Goal: Check status: Check status

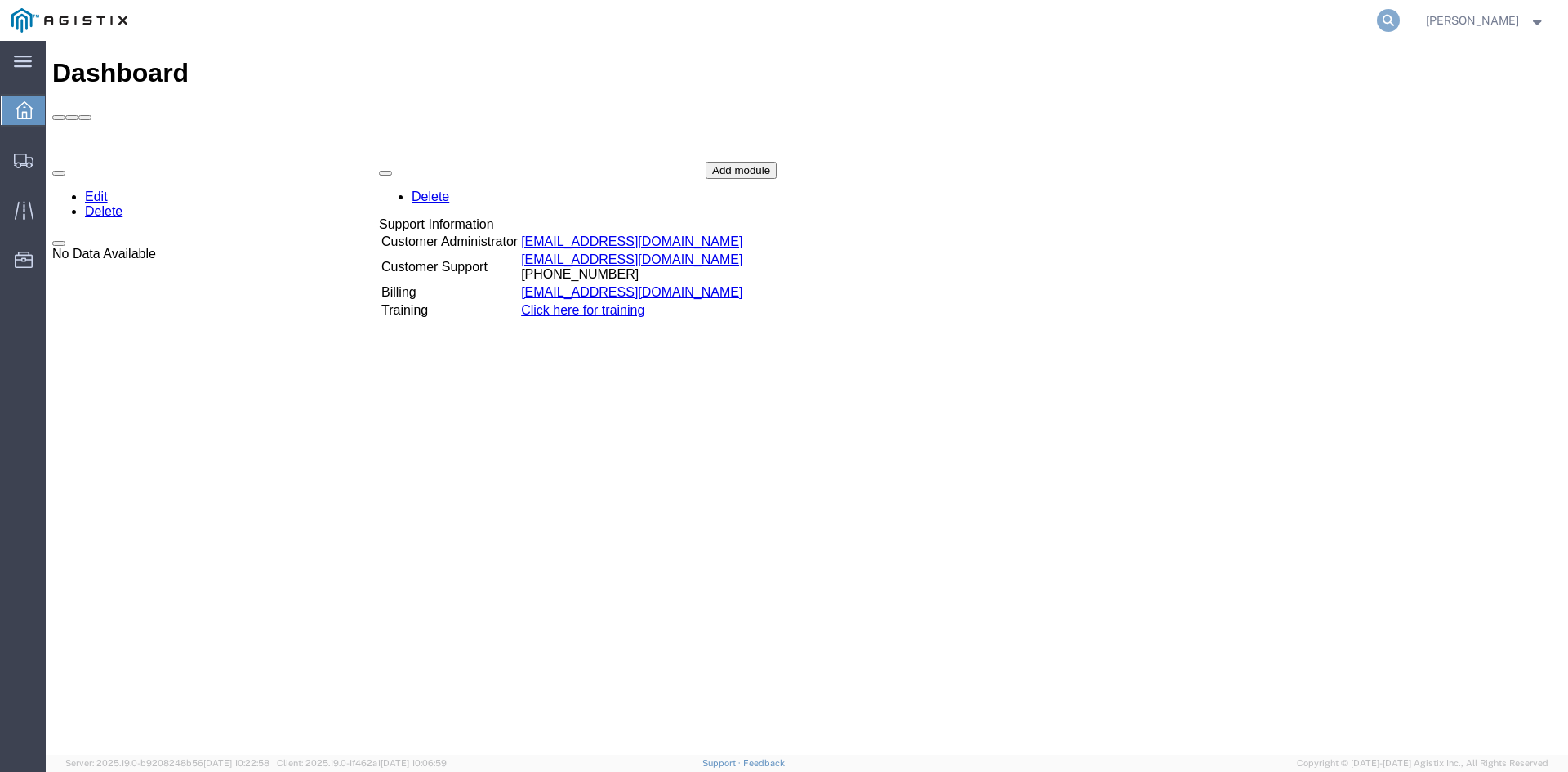
click at [1400, 17] on icon at bounding box center [1388, 20] width 23 height 23
click at [1047, 28] on input "search" at bounding box center [1129, 20] width 497 height 39
click at [1007, 30] on input "search" at bounding box center [1129, 20] width 497 height 39
paste input "56893192"
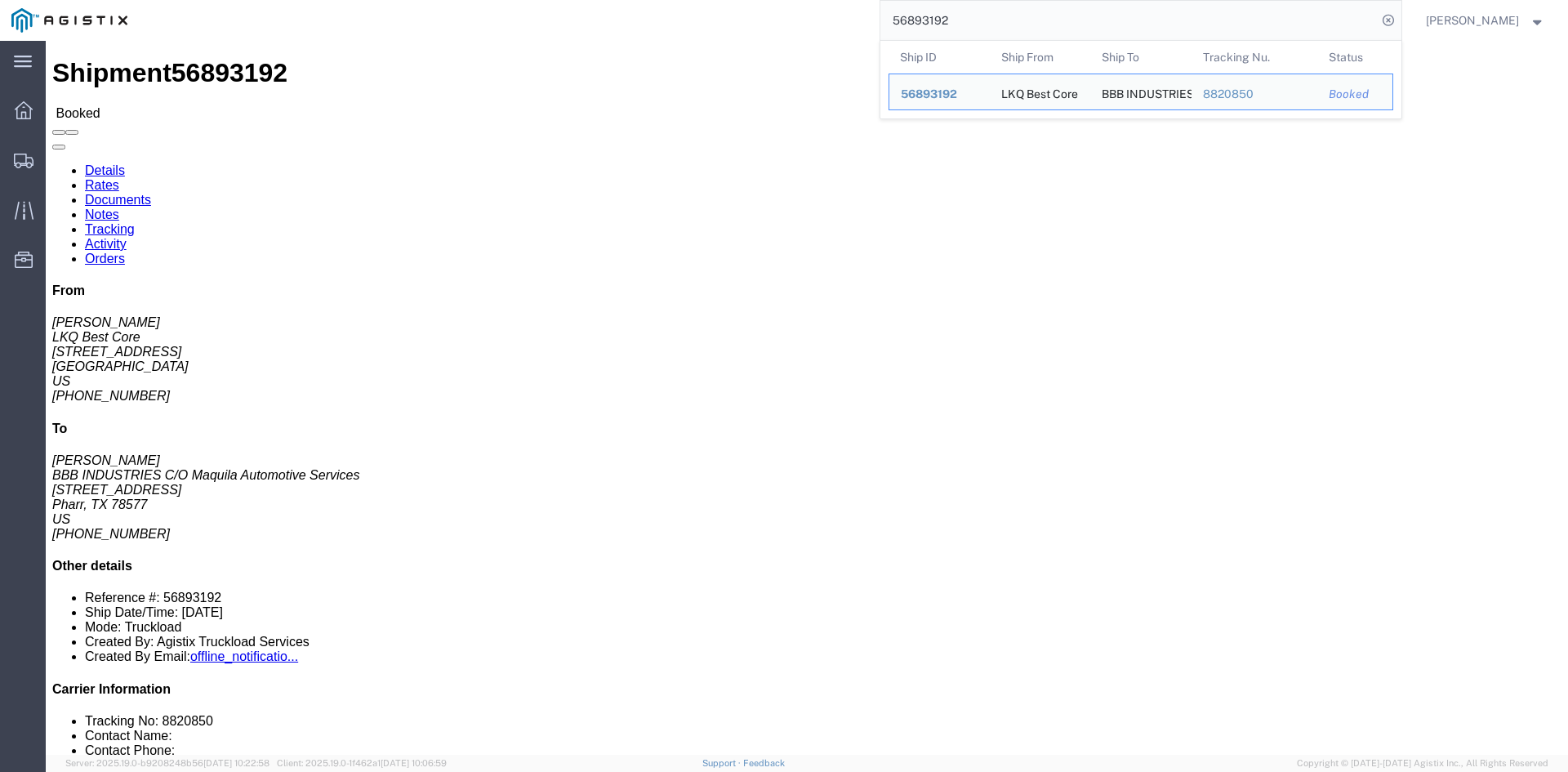
click div "Ship From LKQ Best Core ([PERSON_NAME]) 1760 [STREET_ADDRESS] [PHONE_NUMBER] [E…"
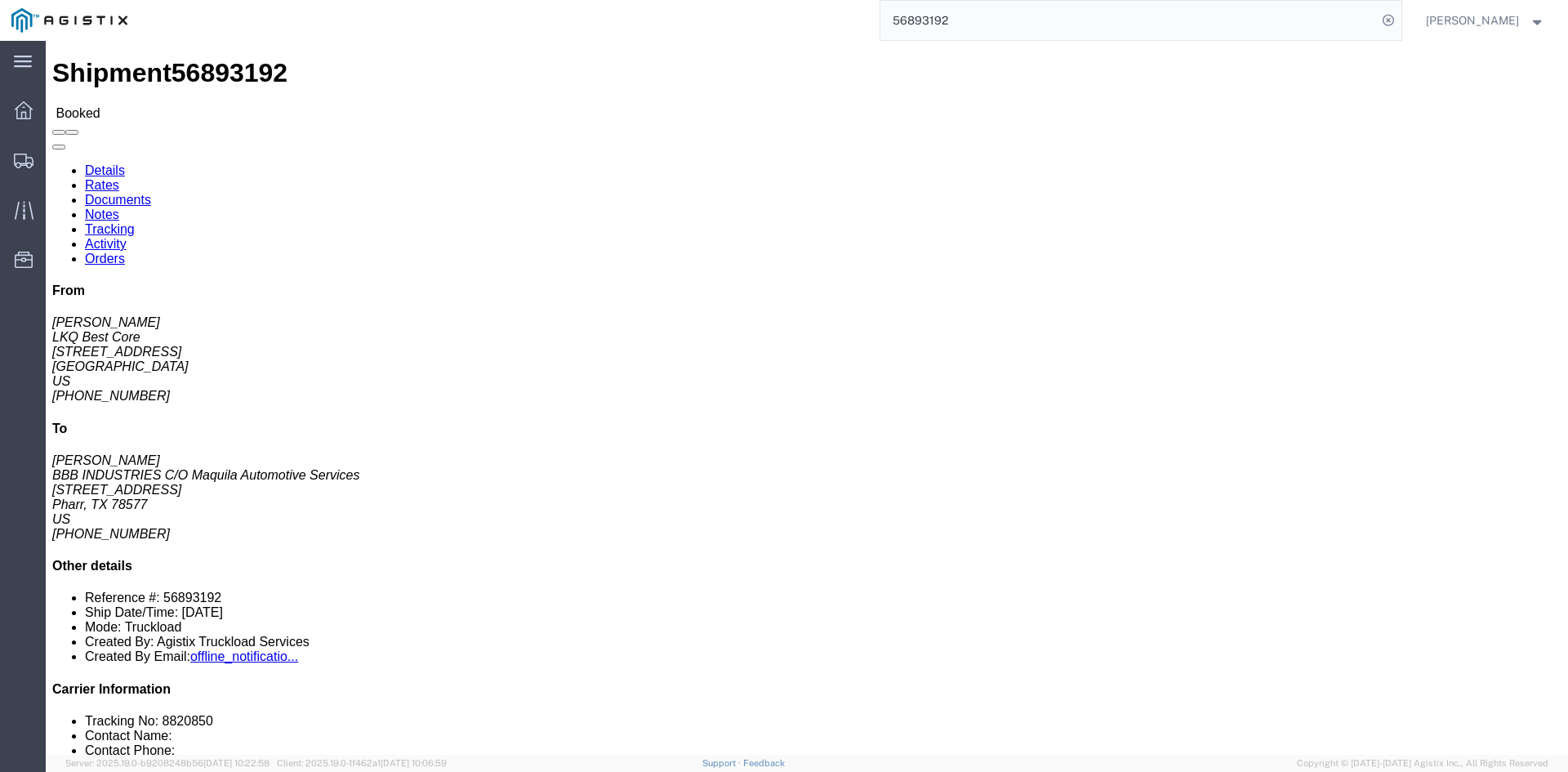
click at [1002, 14] on input "56893192" at bounding box center [1129, 20] width 497 height 39
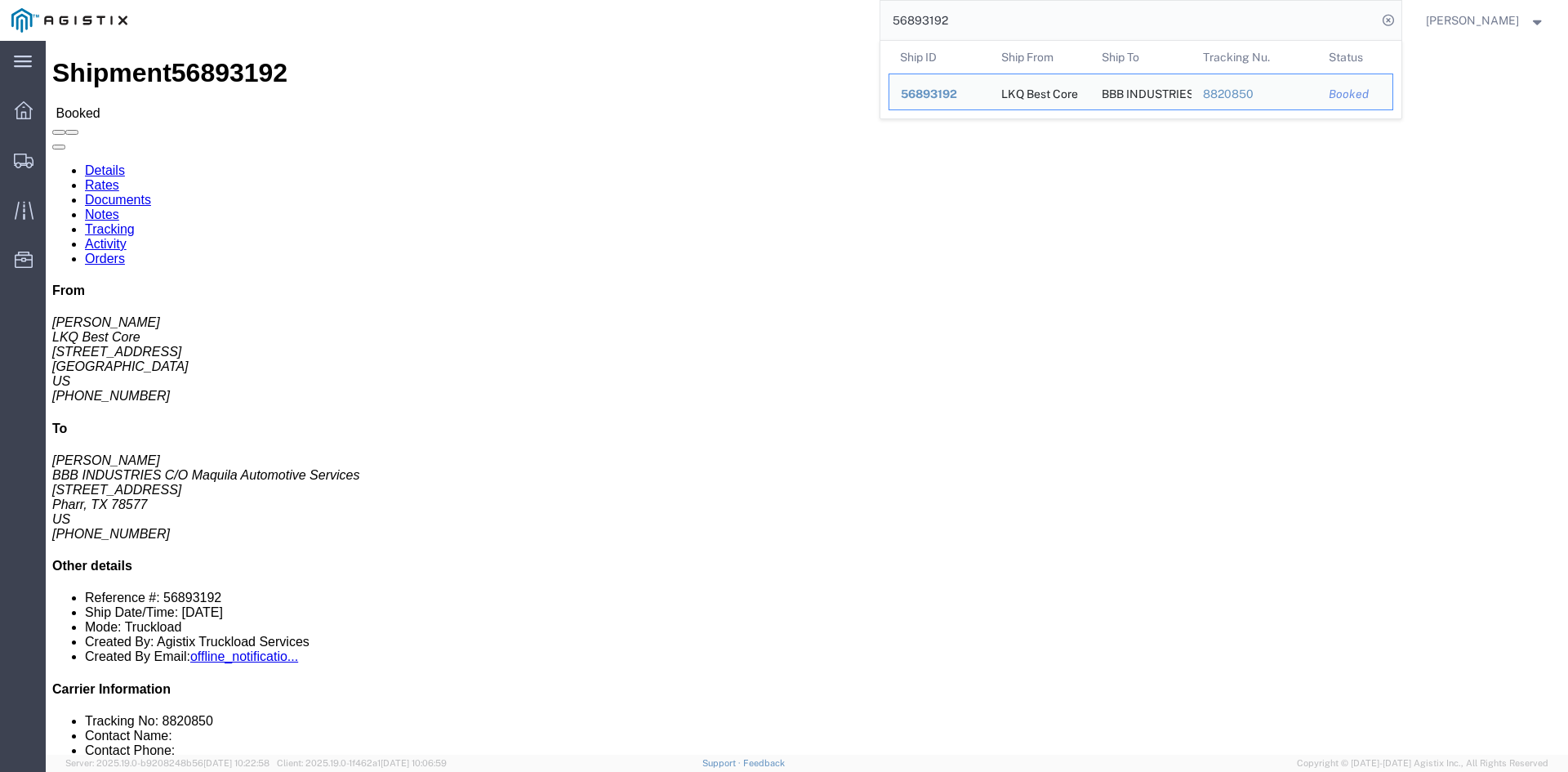
click at [1002, 14] on input "56893192" at bounding box center [1129, 20] width 497 height 39
paste input "89913"
click at [985, 15] on input "56889913" at bounding box center [1129, 20] width 497 height 39
click at [978, 16] on input "56889913" at bounding box center [1129, 20] width 497 height 39
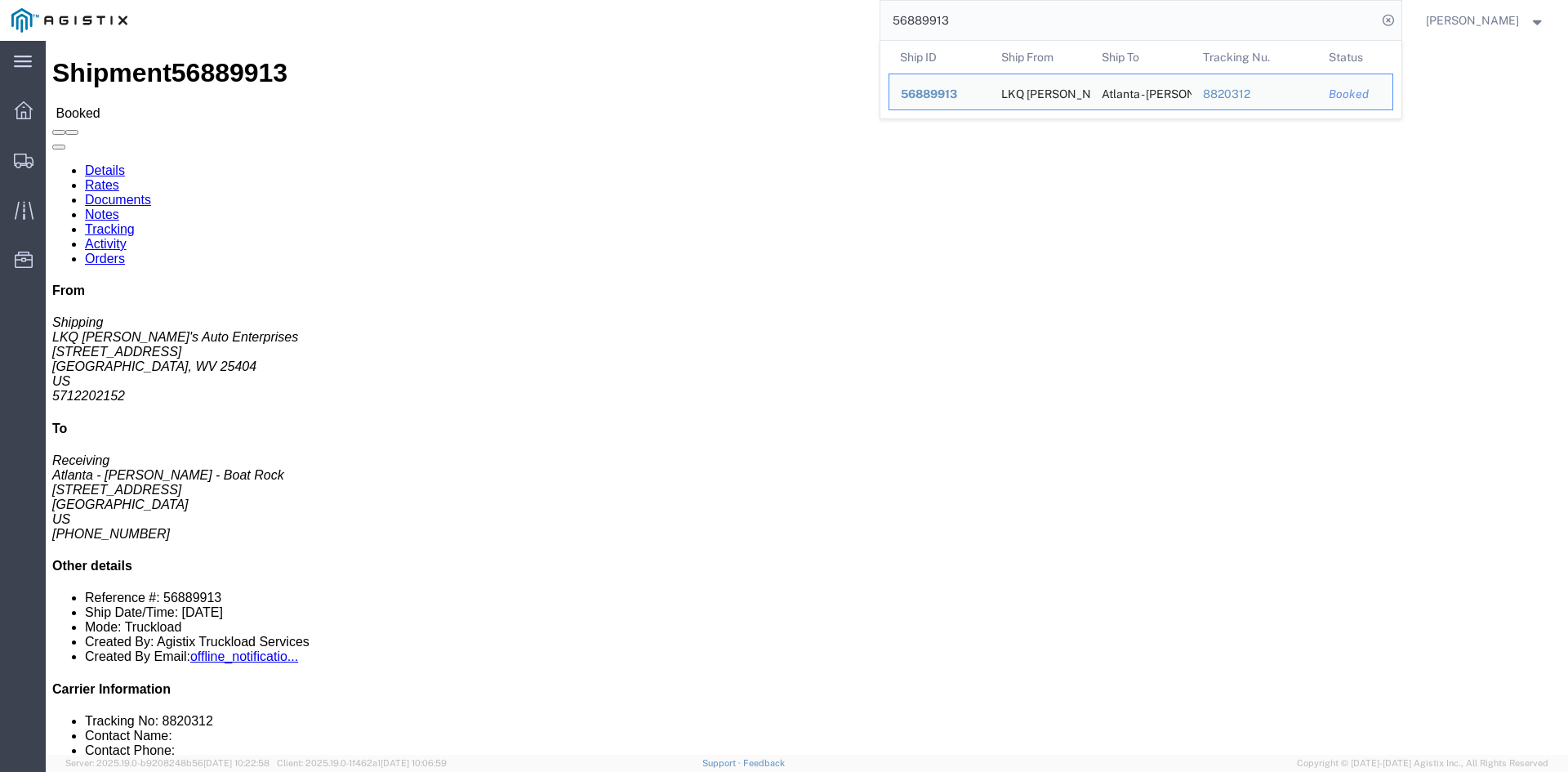
paste input "90920"
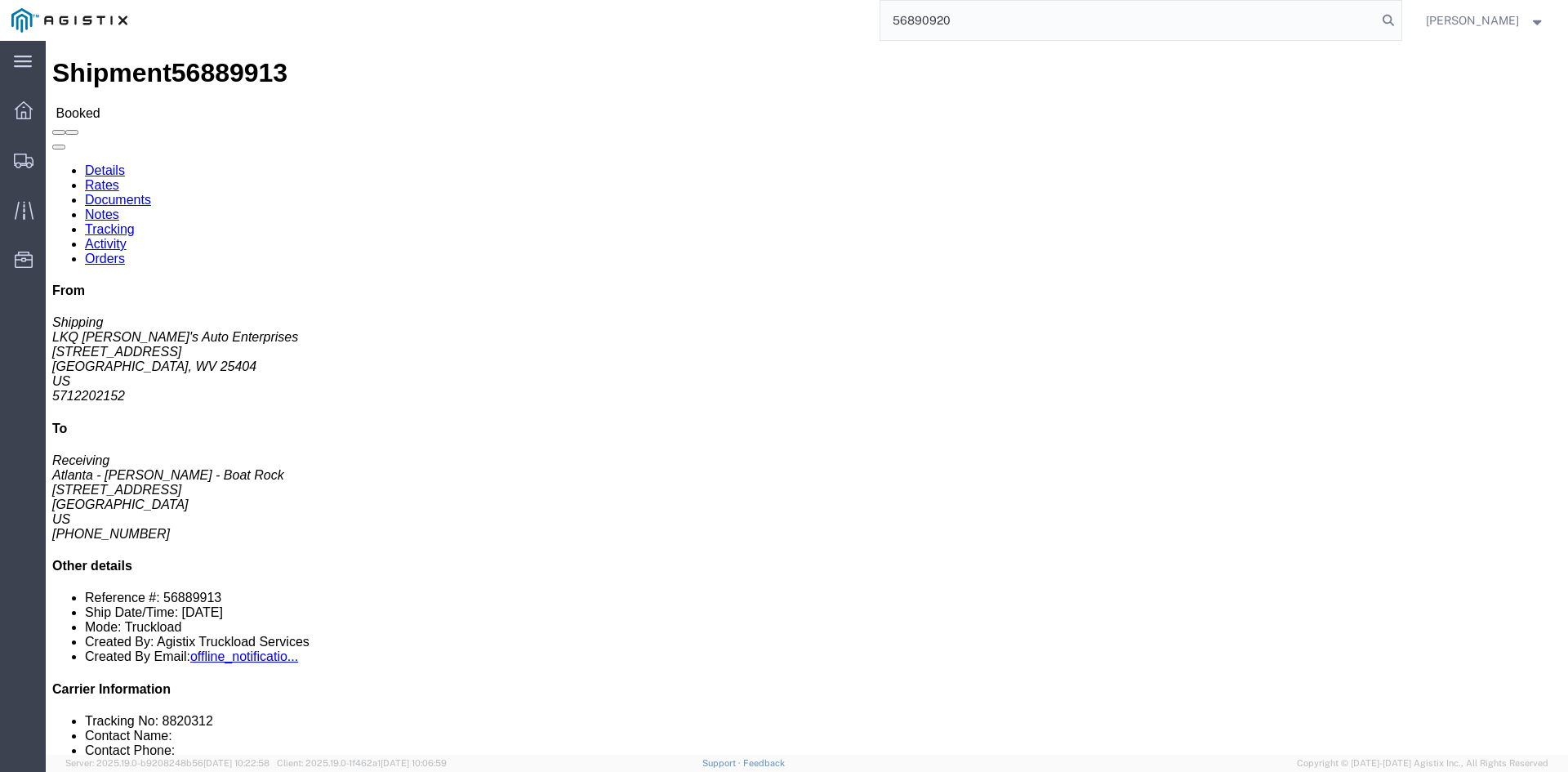
type input "56890920"
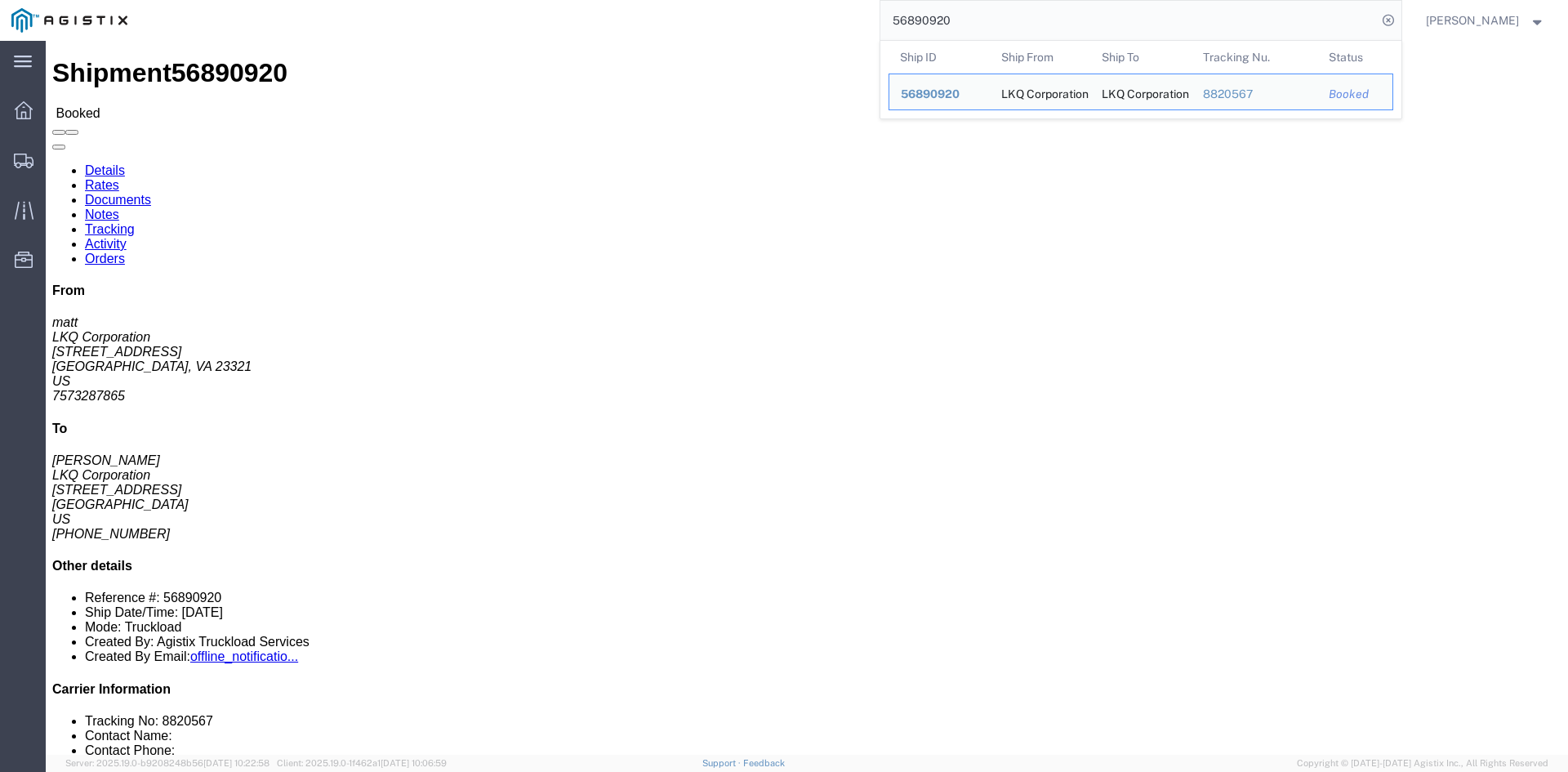
click div "Shipment Detail Ship From LKQ Corporation (matt) 1144 [STREET_ADDRESS] 75732878…"
